Goal: Task Accomplishment & Management: Complete application form

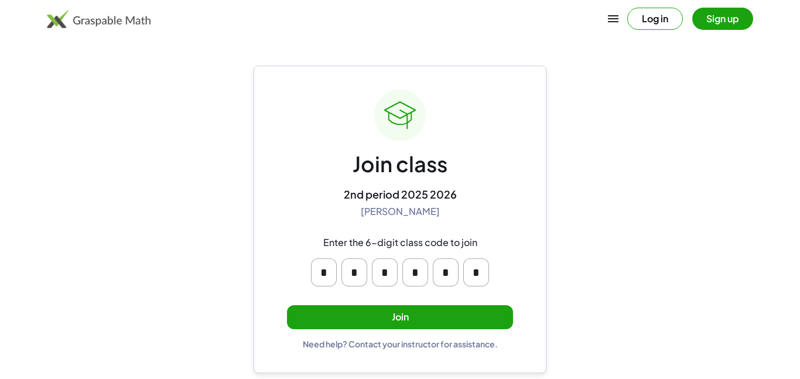
drag, startPoint x: 298, startPoint y: 247, endPoint x: 330, endPoint y: 268, distance: 38.3
click at [330, 268] on div "Enter the 6-digit class code to join * * * * * *" at bounding box center [400, 261] width 225 height 69
click at [361, 306] on button "Join" at bounding box center [400, 317] width 226 height 24
